Goal: Task Accomplishment & Management: Use online tool/utility

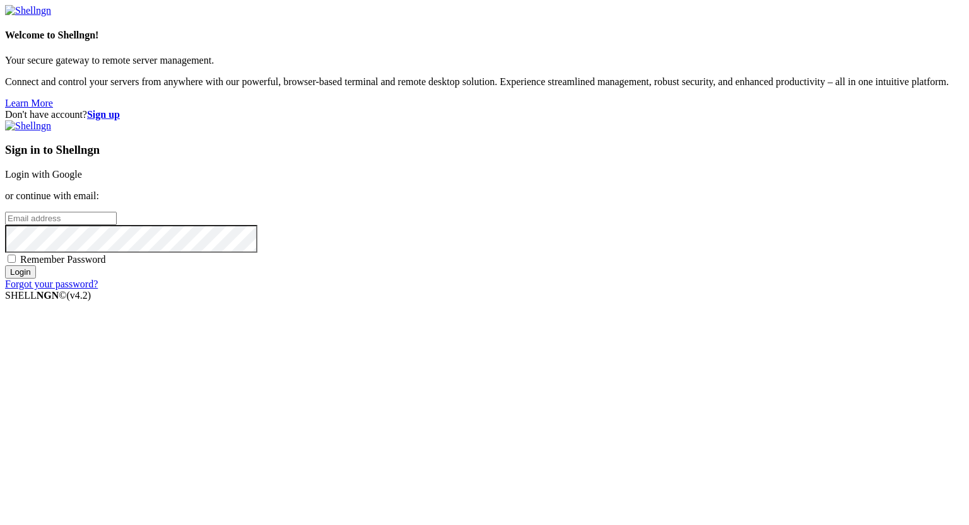
click at [117, 225] on input "email" at bounding box center [61, 218] width 112 height 13
paste input "[PERSON_NAME][EMAIL_ADDRESS][DOMAIN_NAME]"
type input "[PERSON_NAME][EMAIL_ADDRESS][DOMAIN_NAME]"
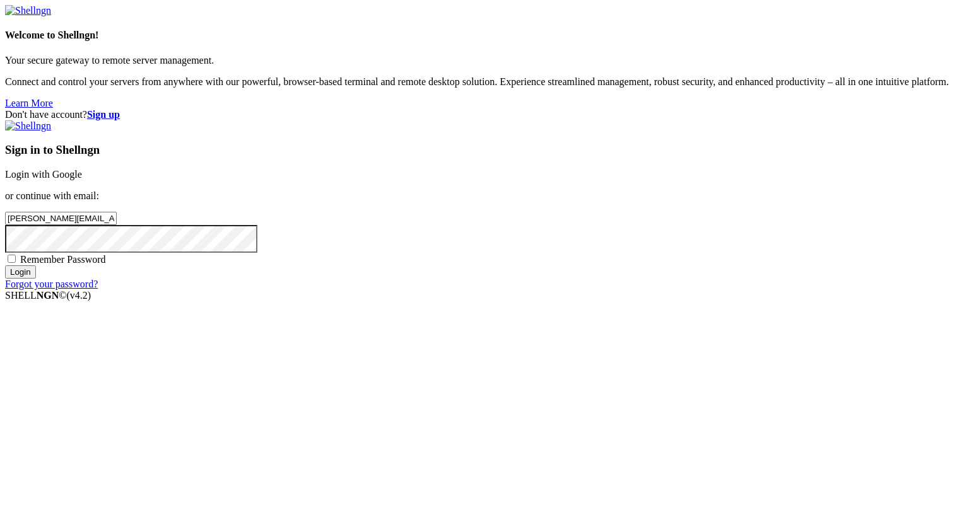
click at [106, 265] on span "Remember Password" at bounding box center [63, 259] width 86 height 11
click at [16, 263] on input "Remember Password" at bounding box center [12, 259] width 8 height 8
checkbox input "true"
click at [36, 279] on input "Login" at bounding box center [20, 271] width 31 height 13
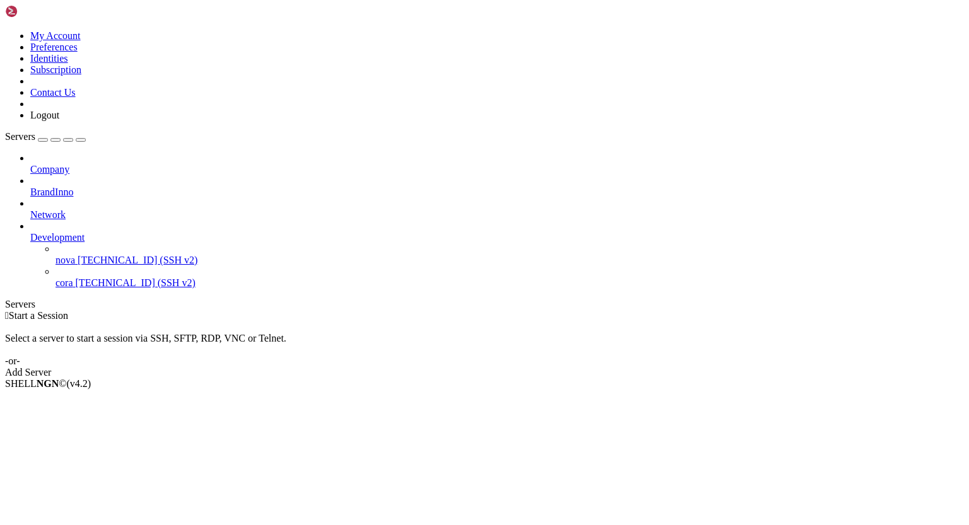
click at [30, 232] on icon at bounding box center [30, 232] width 0 height 0
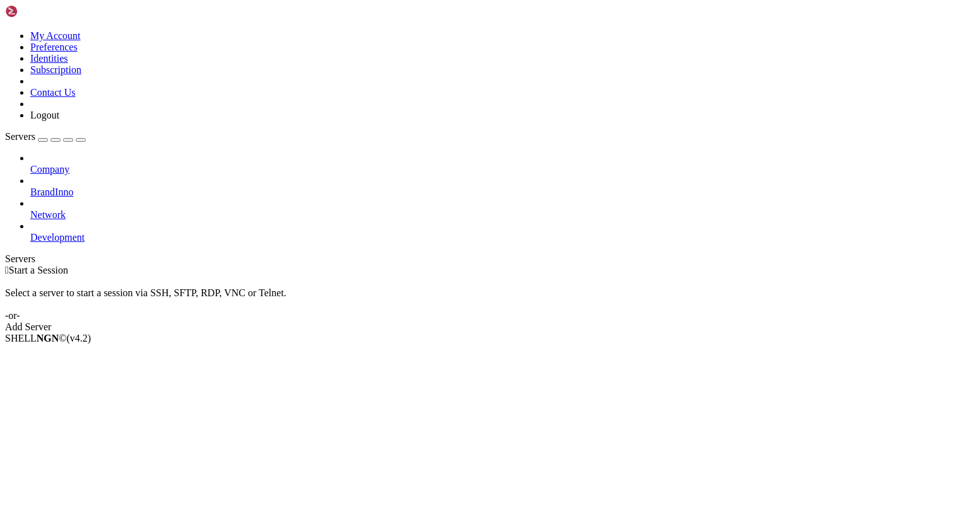
click at [30, 232] on icon at bounding box center [30, 232] width 0 height 0
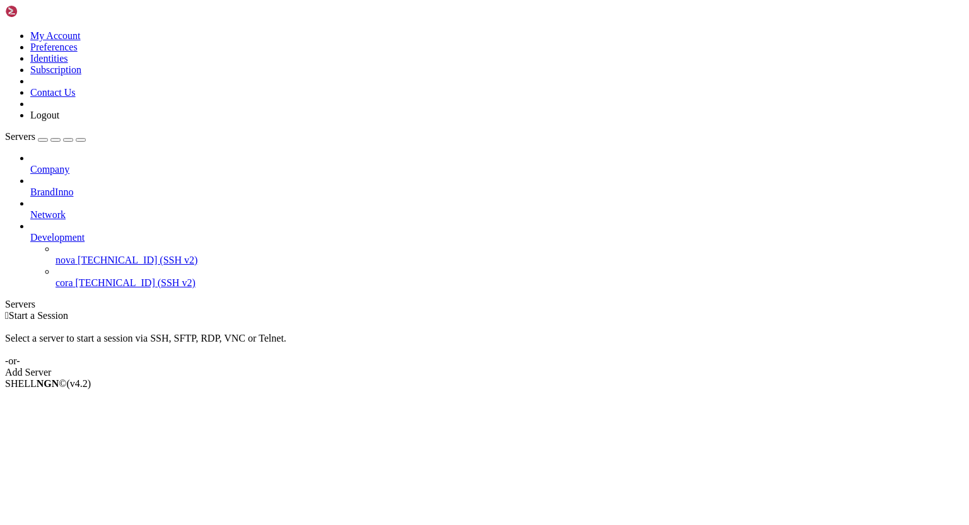
click at [89, 255] on span "[TECHNICAL_ID] (SSH v2)" at bounding box center [138, 260] width 120 height 11
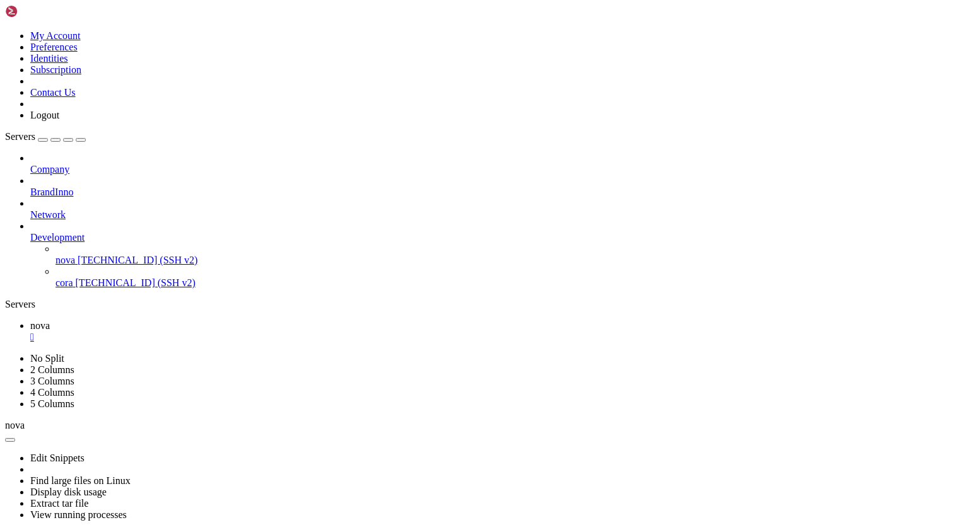
scroll to position [1833, 0]
click at [73, 277] on span "cora" at bounding box center [64, 282] width 18 height 11
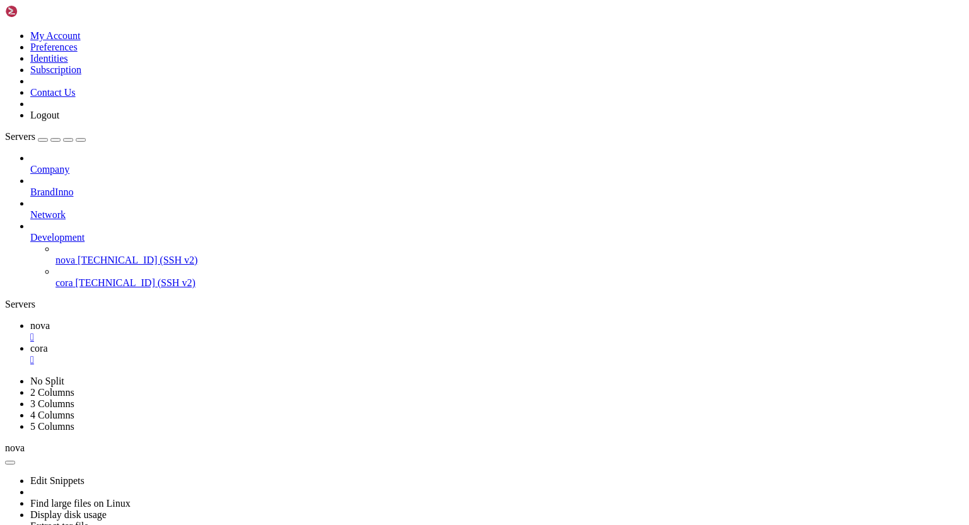
scroll to position [214, 0]
click at [50, 320] on span "nova" at bounding box center [40, 325] width 20 height 11
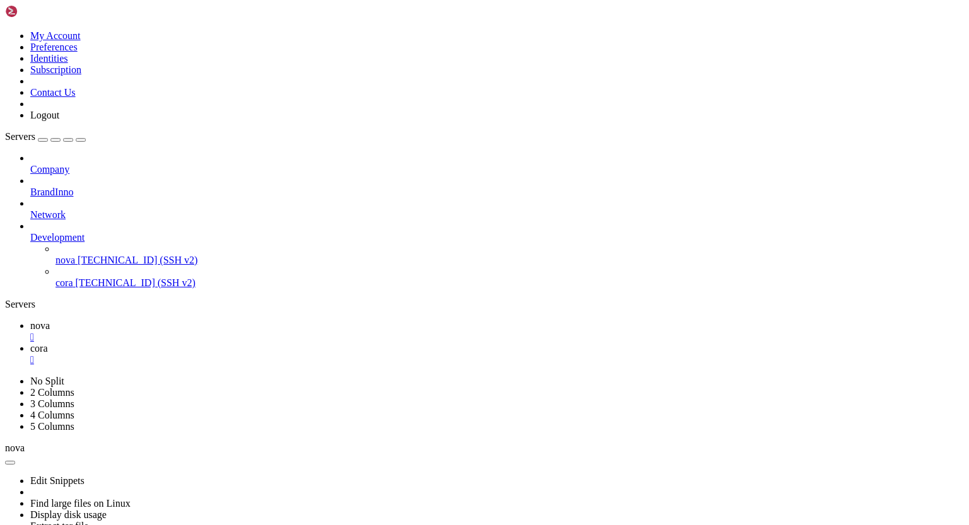
click at [48, 343] on span "cora" at bounding box center [39, 348] width 18 height 11
drag, startPoint x: 11, startPoint y: 1065, endPoint x: 309, endPoint y: 1126, distance: 304.4
